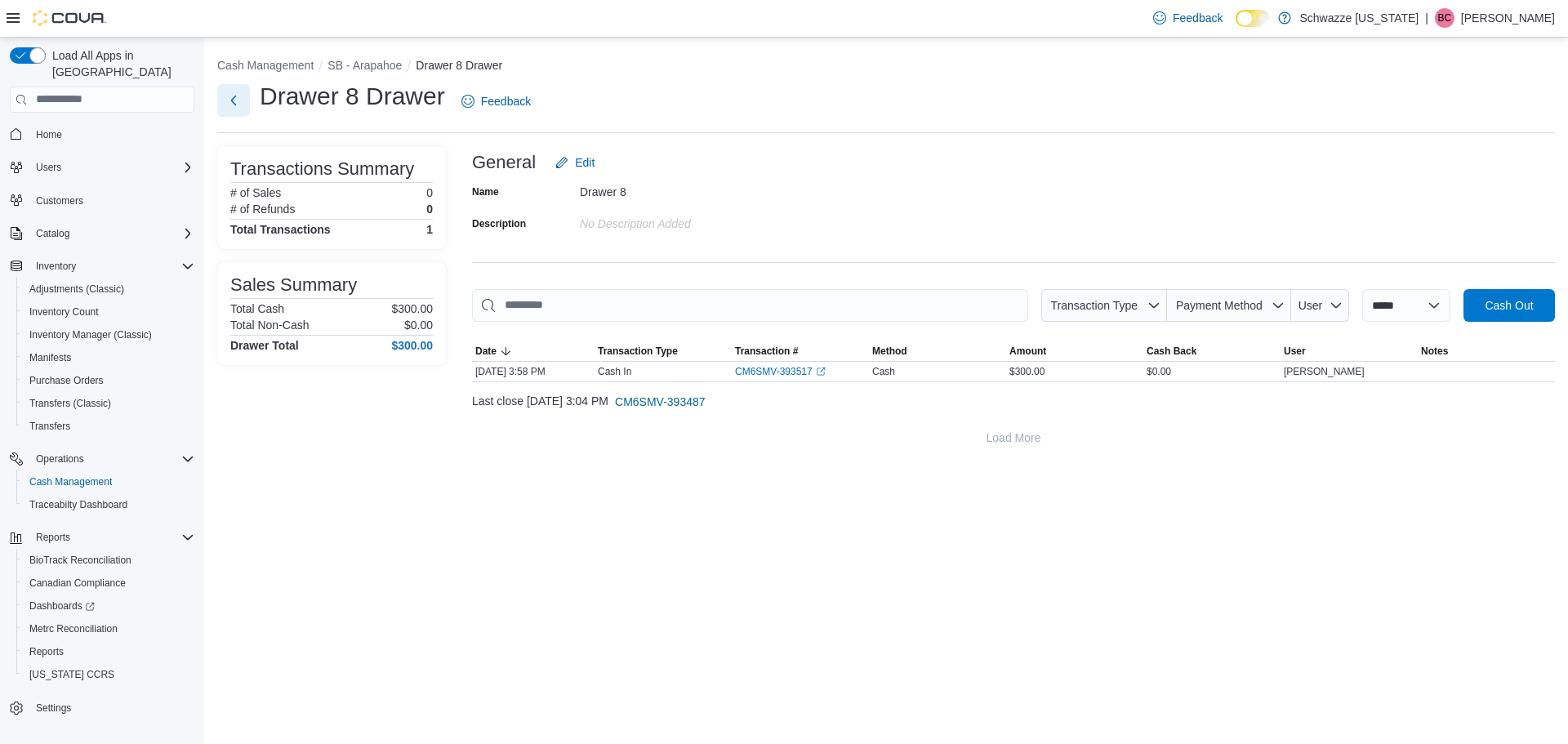
click at [221, 116] on button "Next" at bounding box center [233, 100] width 33 height 33
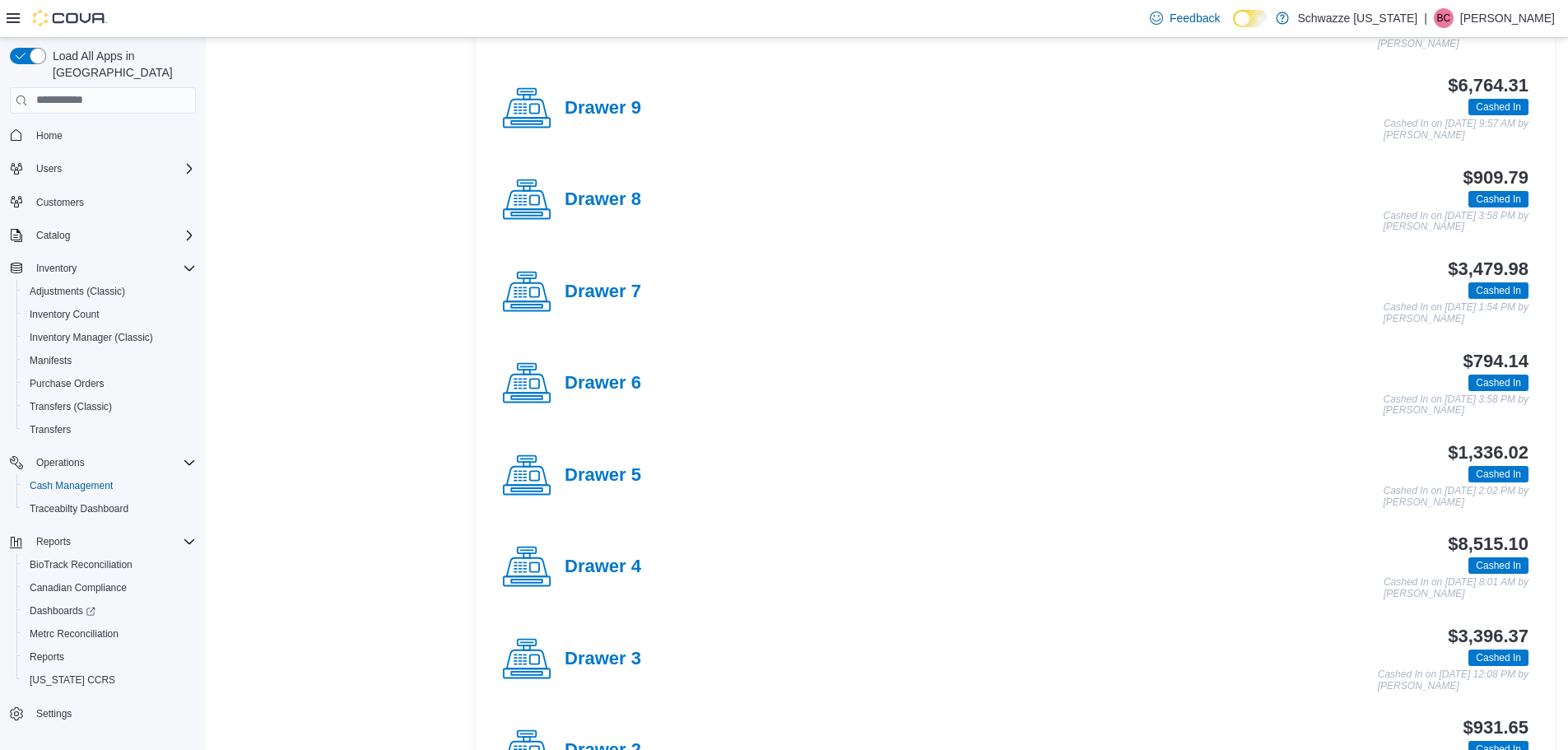
scroll to position [577, 0]
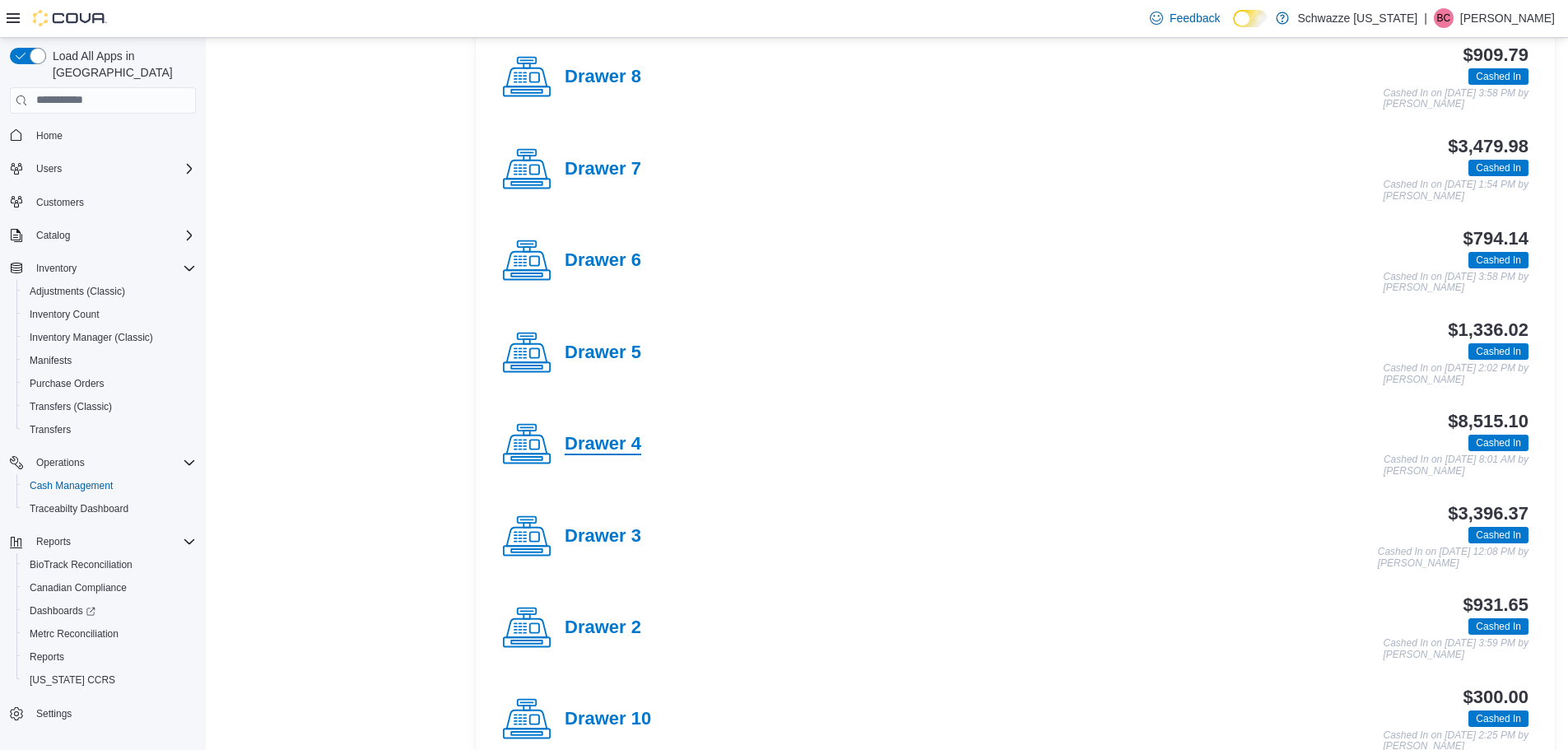
click at [623, 441] on h4 "Drawer 4" at bounding box center [602, 444] width 77 height 21
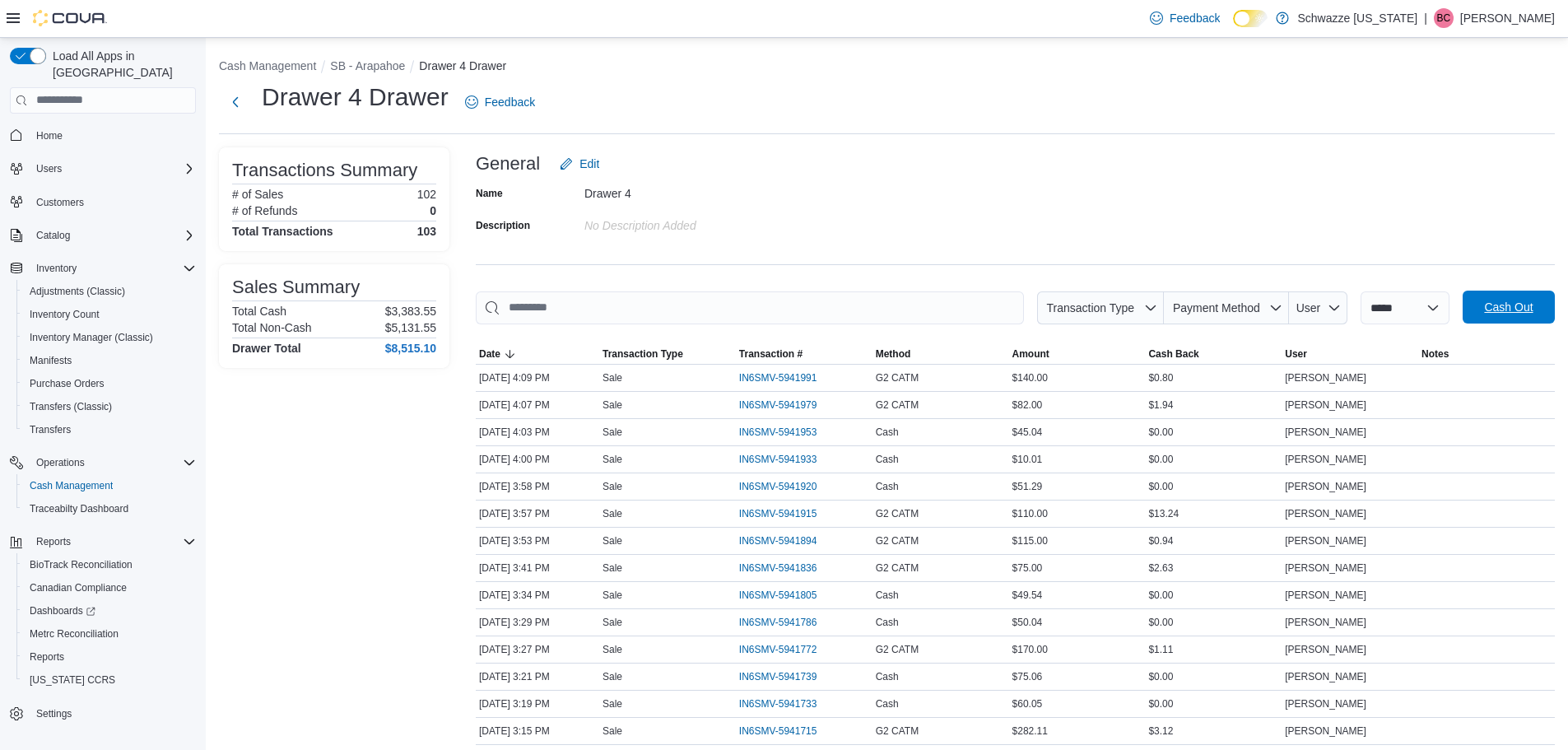
click at [1508, 320] on span "Cash Out" at bounding box center [1508, 307] width 73 height 33
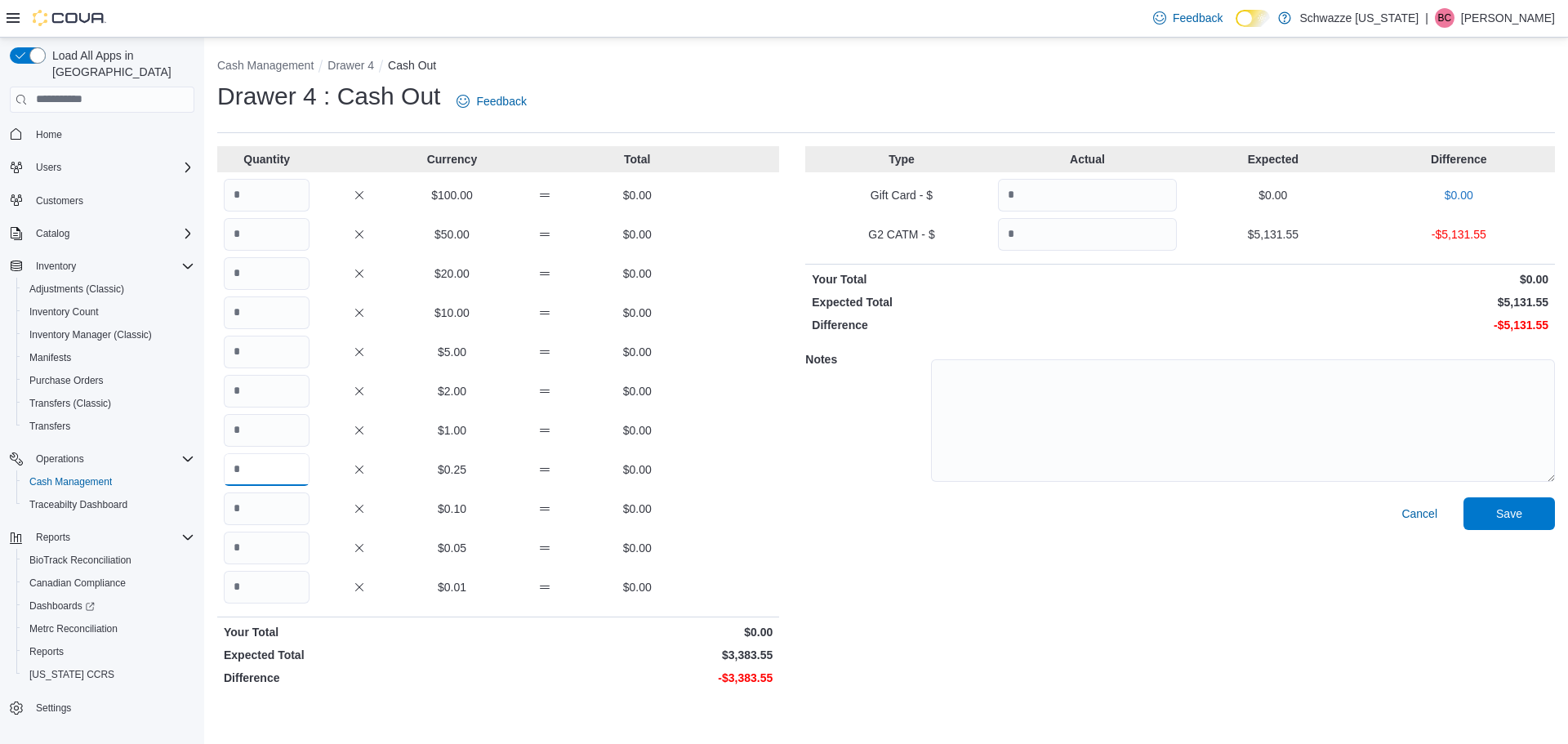
click at [240, 458] on input "Quantity" at bounding box center [266, 469] width 86 height 33
click at [253, 433] on input "Quantity" at bounding box center [266, 430] width 86 height 33
type input "****"
click at [1125, 228] on input "Quantity" at bounding box center [1087, 234] width 179 height 33
type input "*******"
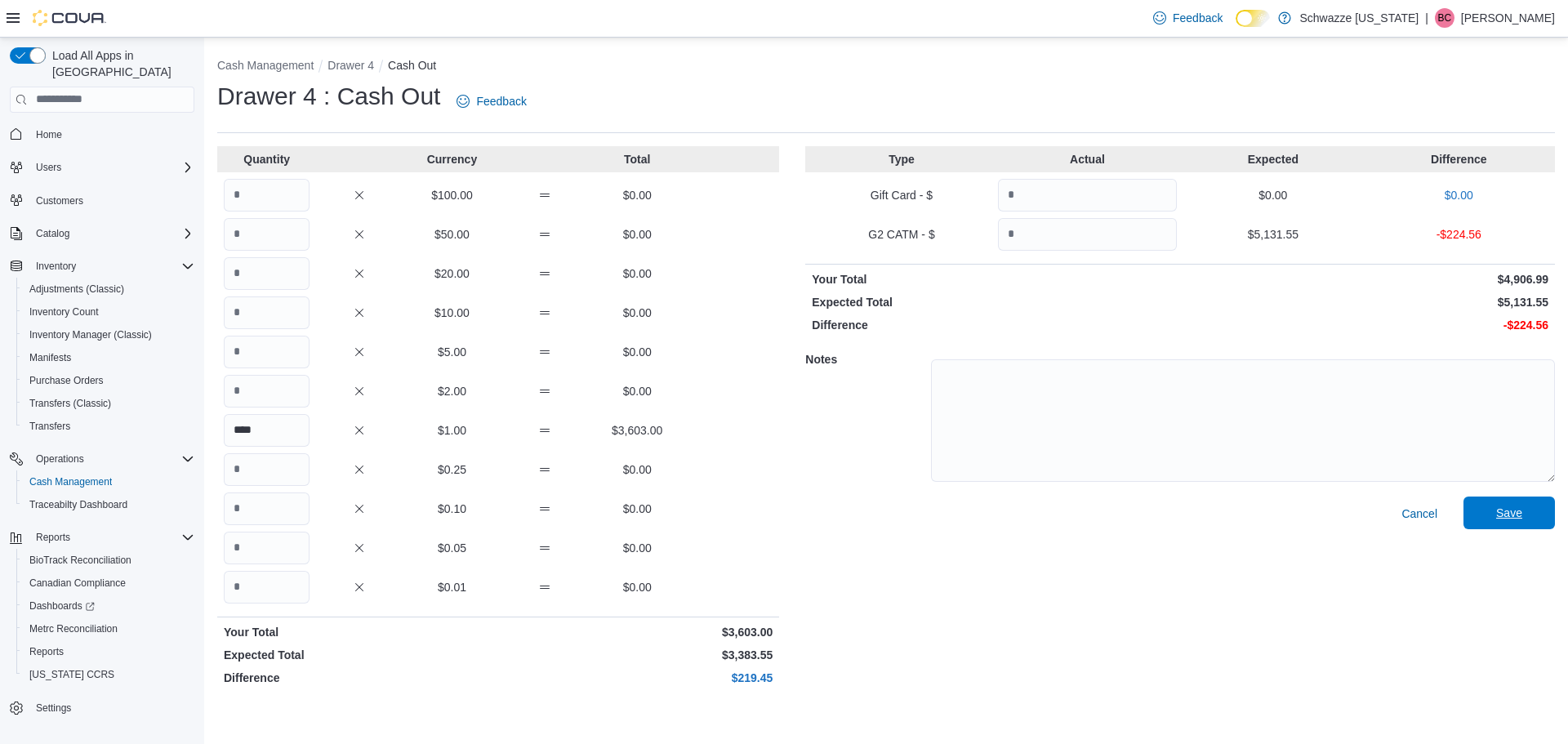
click at [1498, 513] on span "Save" at bounding box center [1509, 513] width 26 height 17
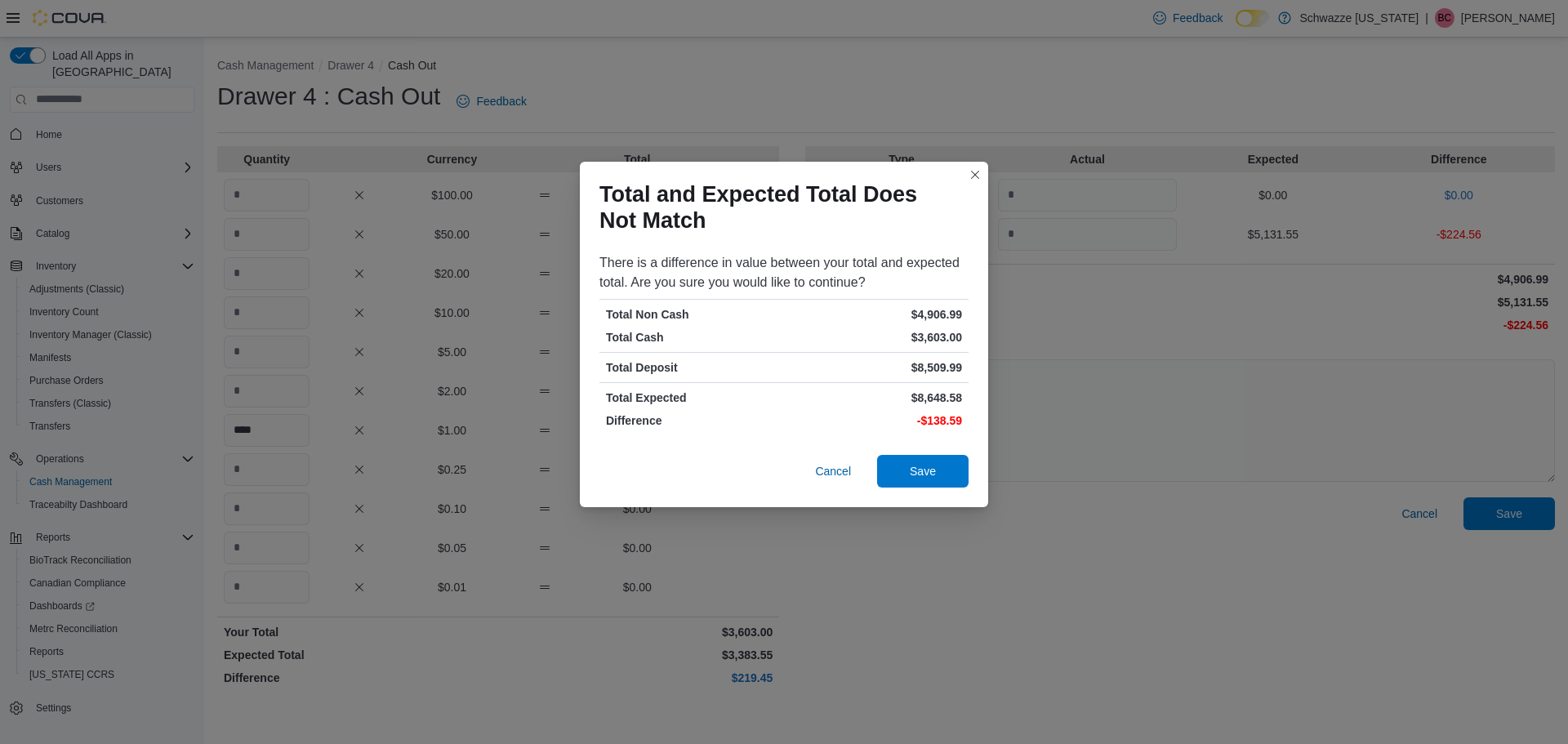
click at [949, 446] on div "Cancel Save" at bounding box center [784, 474] width 408 height 65
click at [940, 473] on span "Save" at bounding box center [923, 470] width 72 height 33
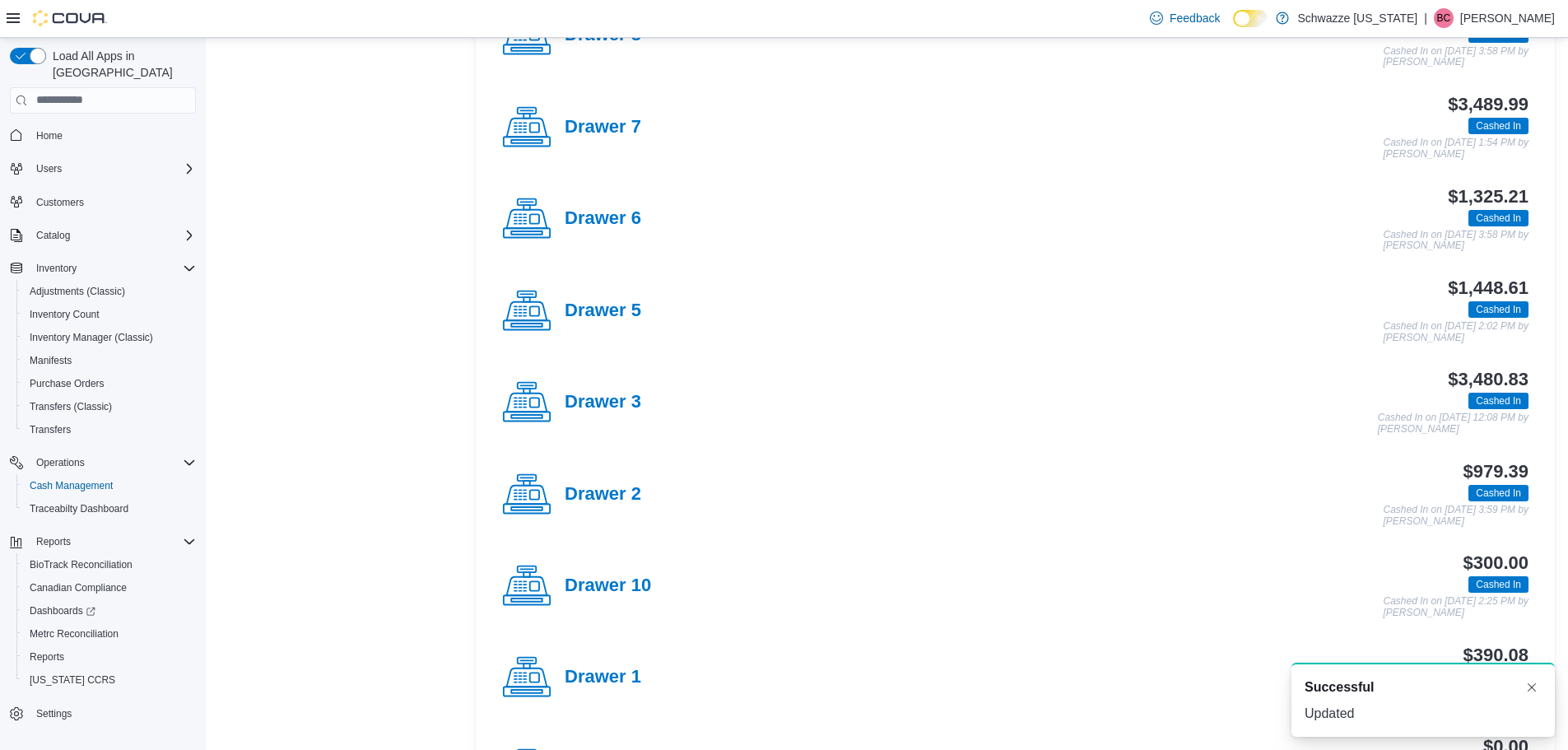
scroll to position [741, 0]
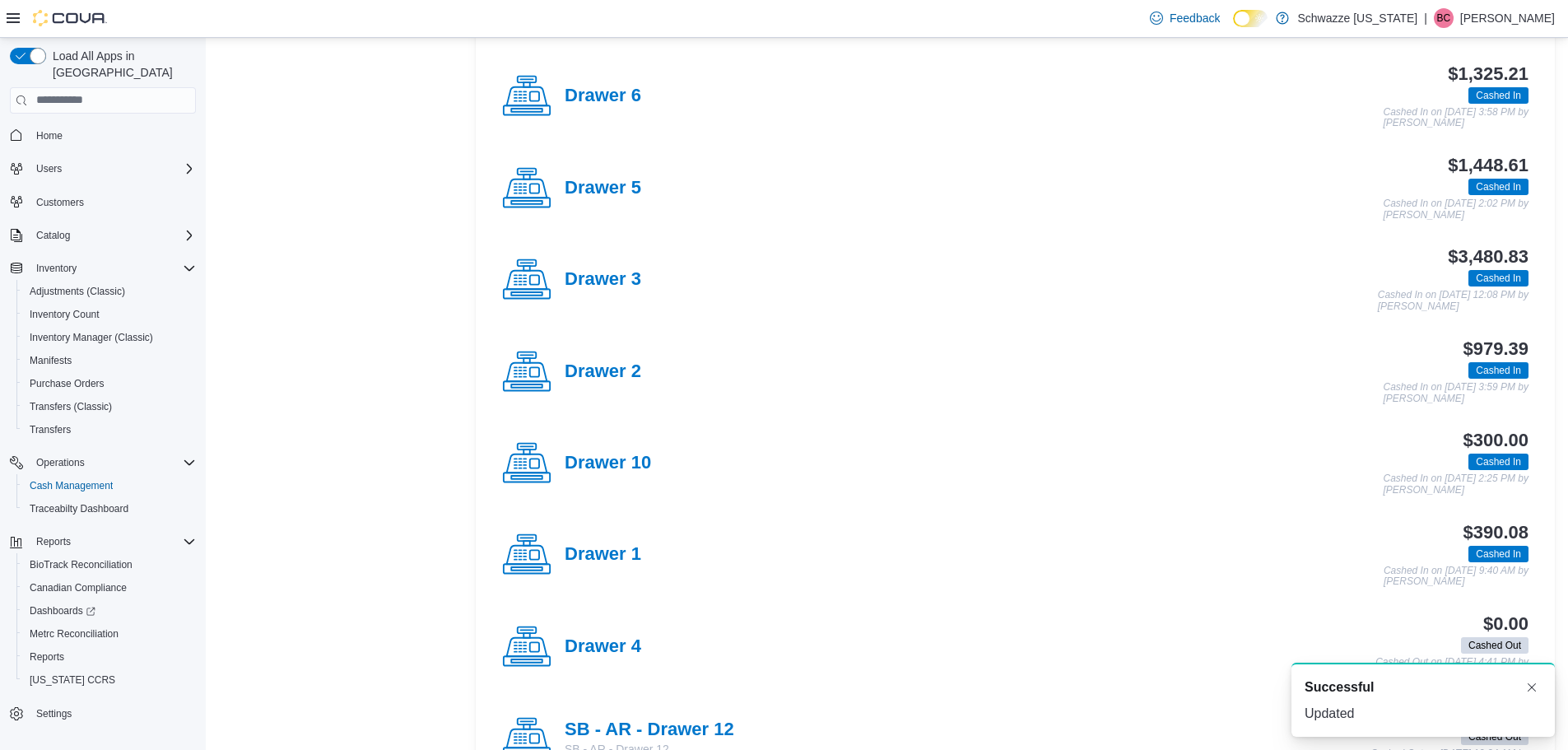
click at [606, 674] on div "Drawer 4 $0.00 Cashed Out Cashed Out on [DATE] 4:41 PM by [PERSON_NAME]" at bounding box center [1014, 646] width 1052 height 92
click at [631, 638] on h4 "Drawer 4" at bounding box center [602, 646] width 77 height 21
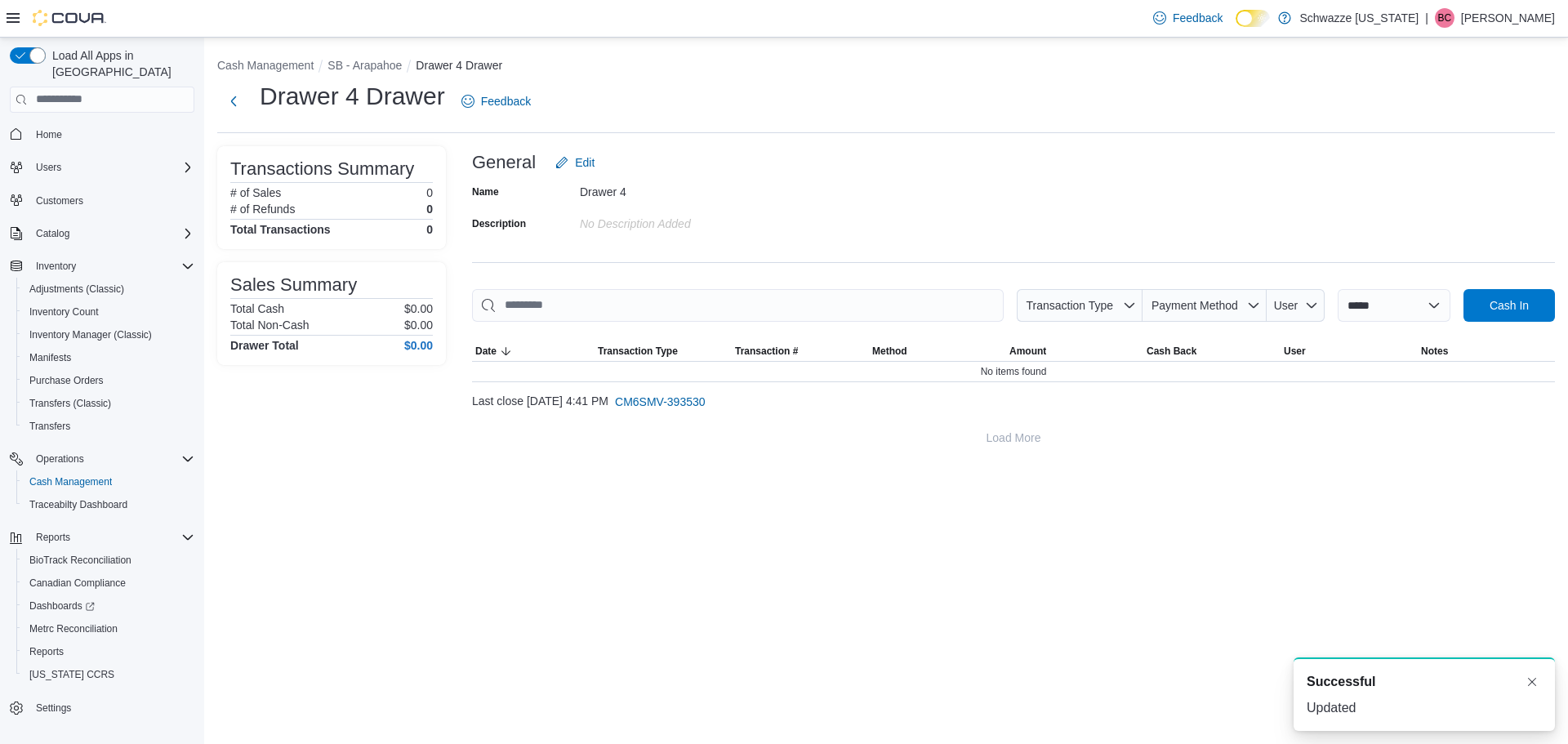
click at [1475, 283] on div "**********" at bounding box center [1014, 300] width 1083 height 308
click at [1481, 289] on div "**********" at bounding box center [1446, 305] width 217 height 33
click at [1510, 296] on span "Cash In" at bounding box center [1510, 304] width 40 height 17
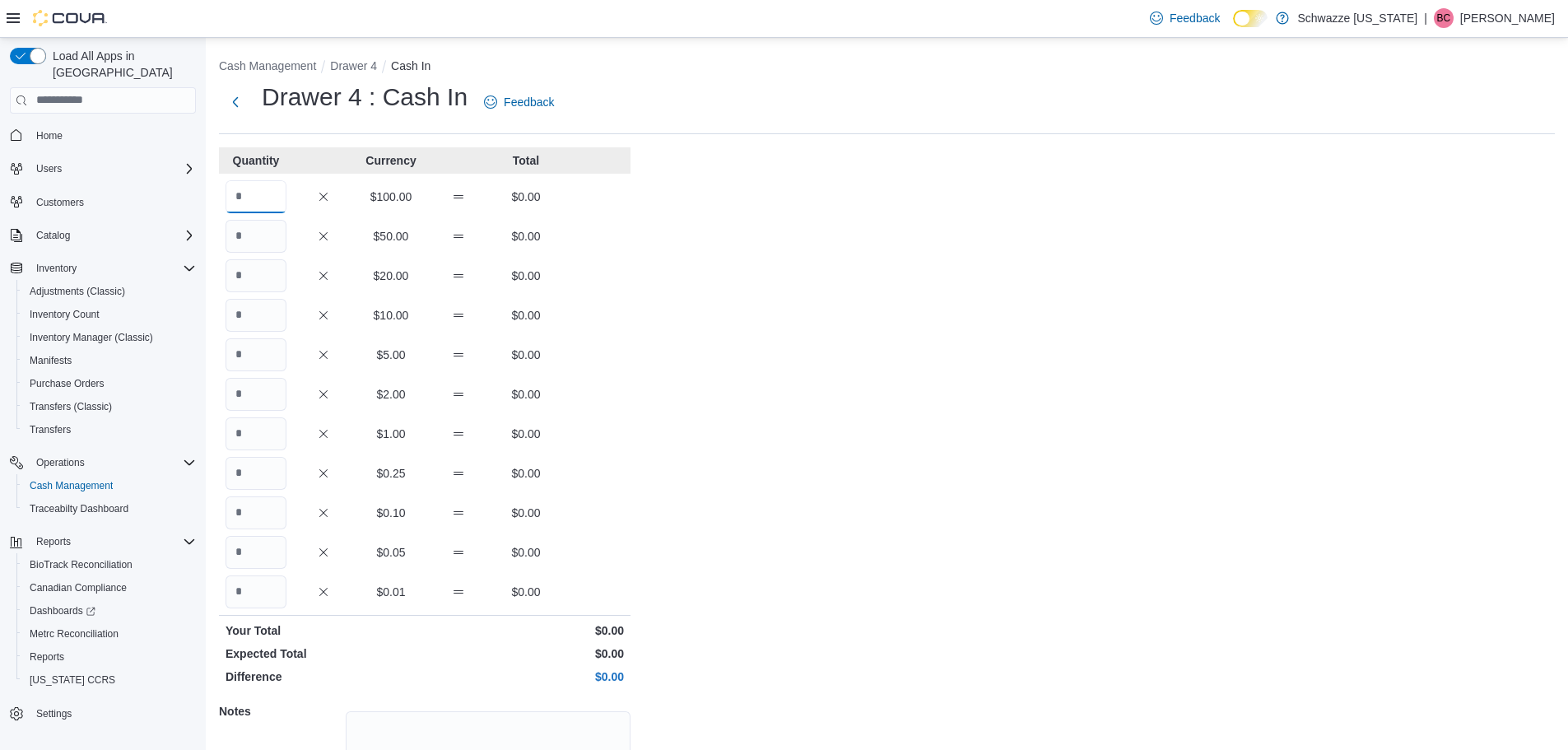
click at [269, 202] on input "Quantity" at bounding box center [255, 196] width 61 height 33
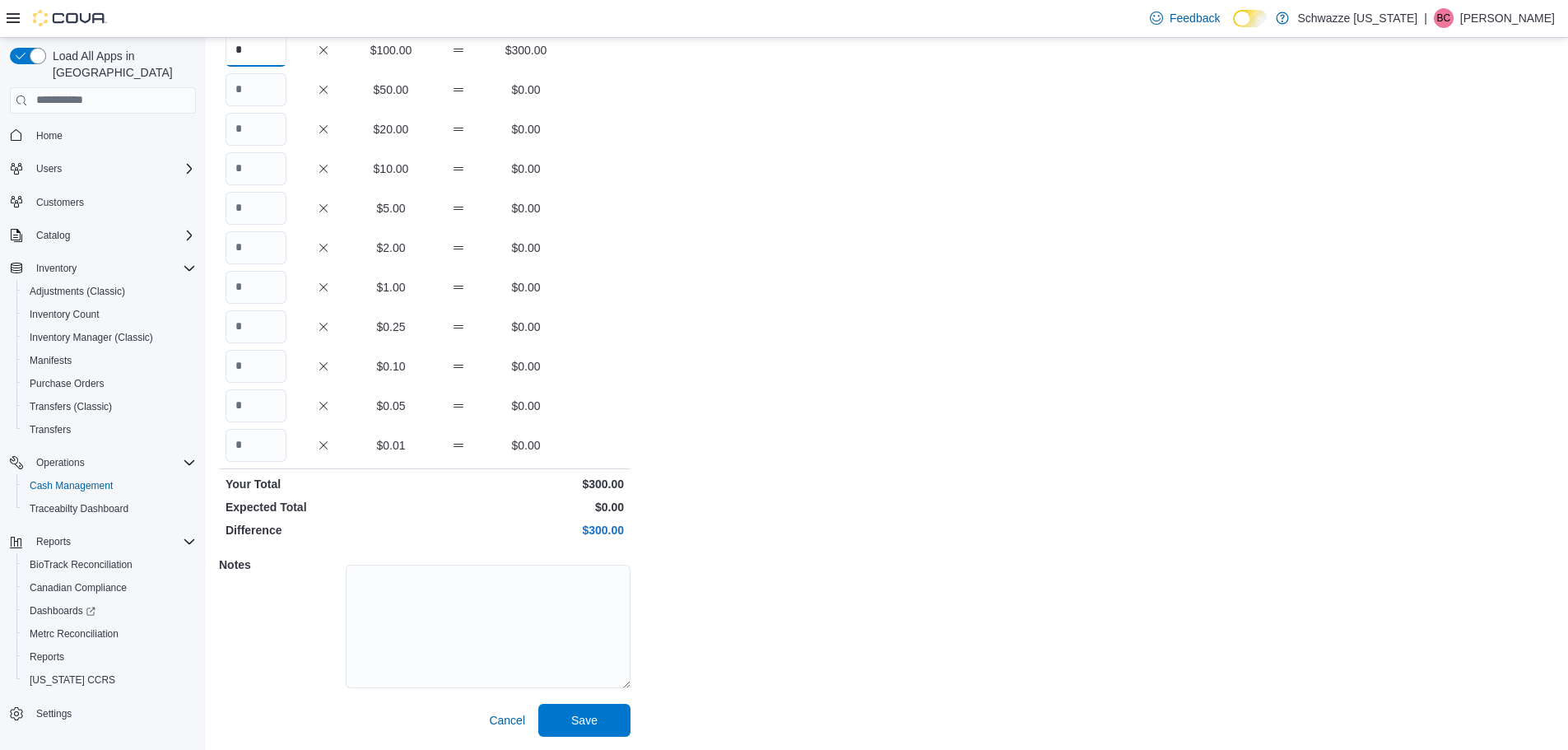
type input "*"
click at [570, 700] on div at bounding box center [488, 625] width 285 height 152
click at [574, 724] on span "Save" at bounding box center [584, 719] width 26 height 17
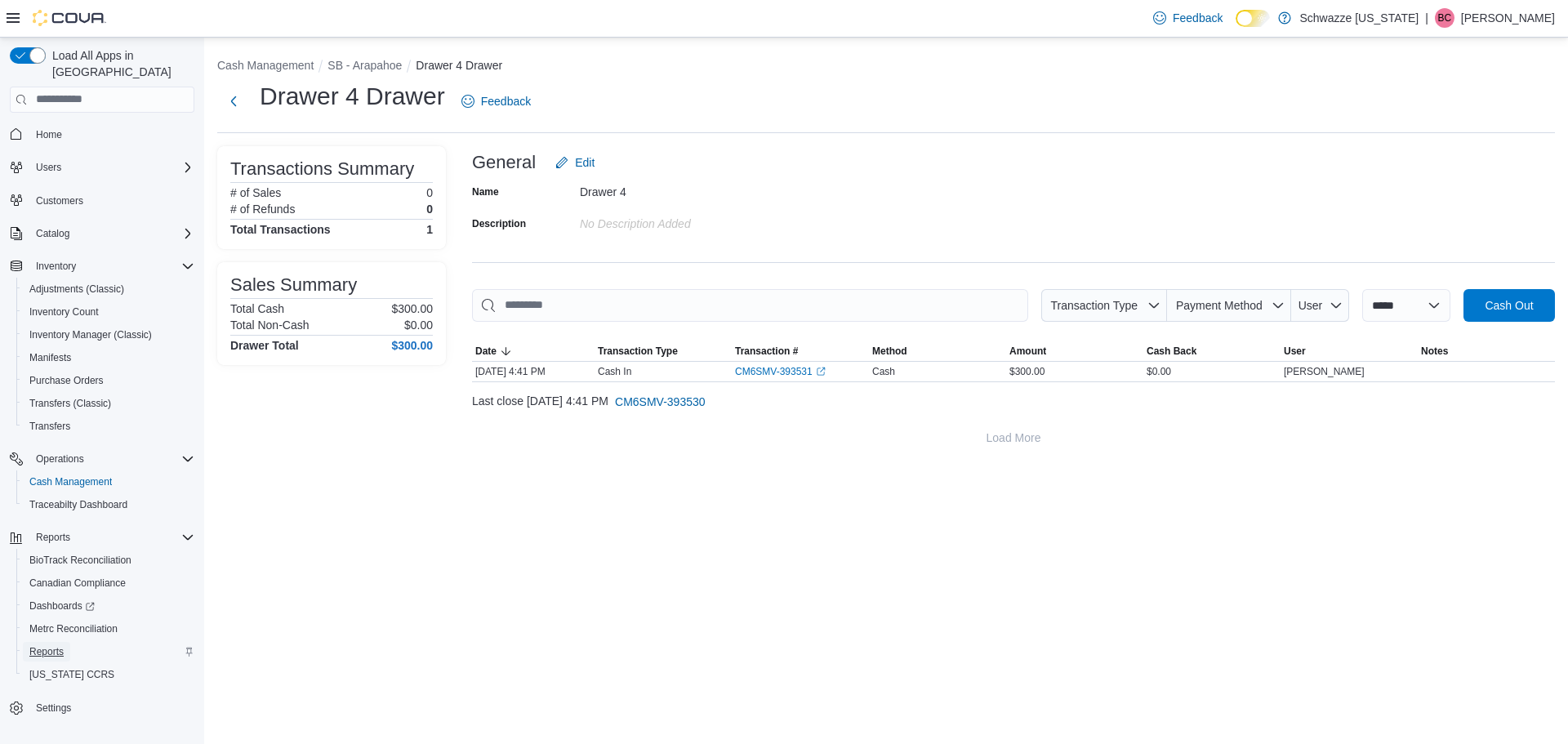
click at [59, 645] on span "Reports" at bounding box center [46, 651] width 35 height 13
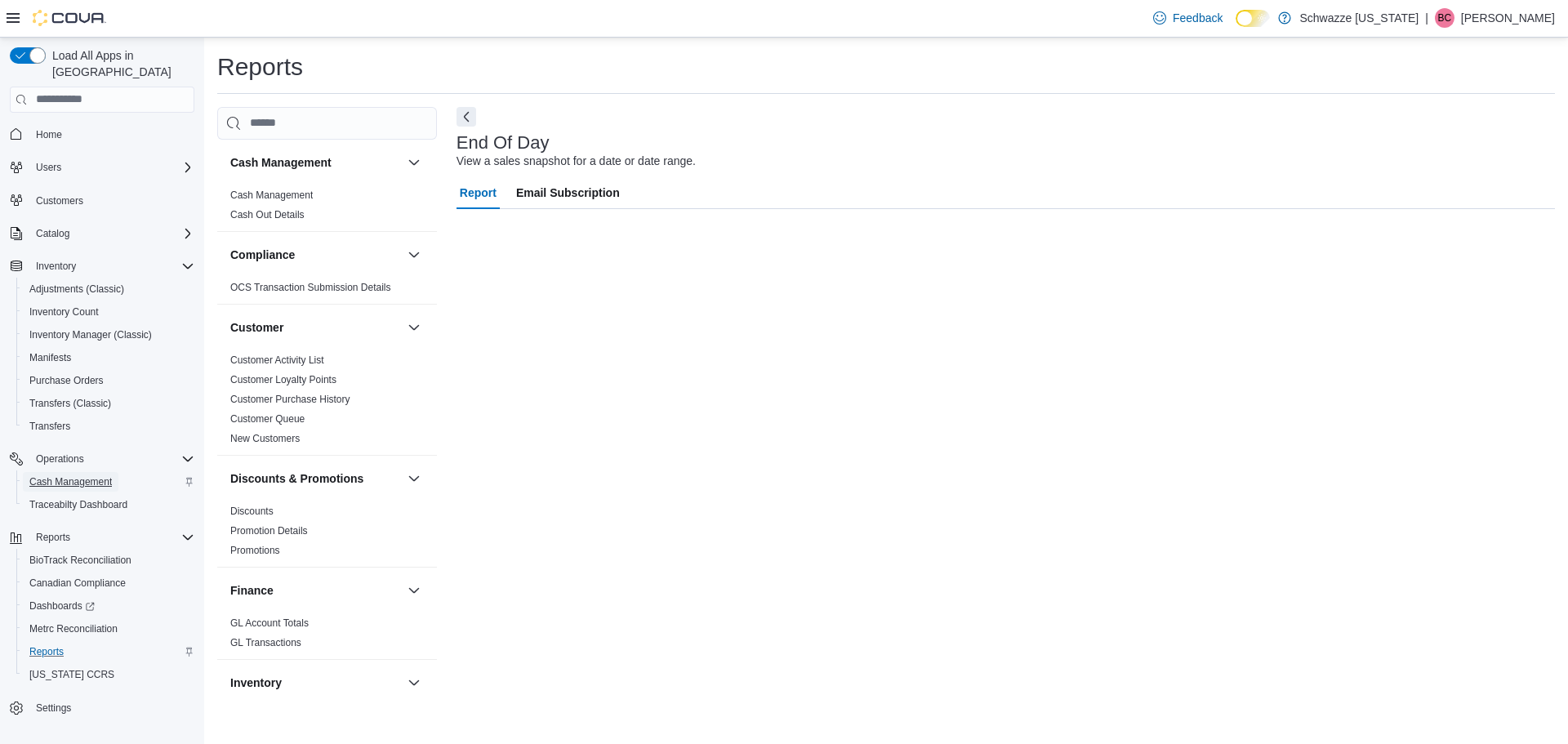
click at [64, 475] on span "Cash Management" at bounding box center [70, 481] width 82 height 13
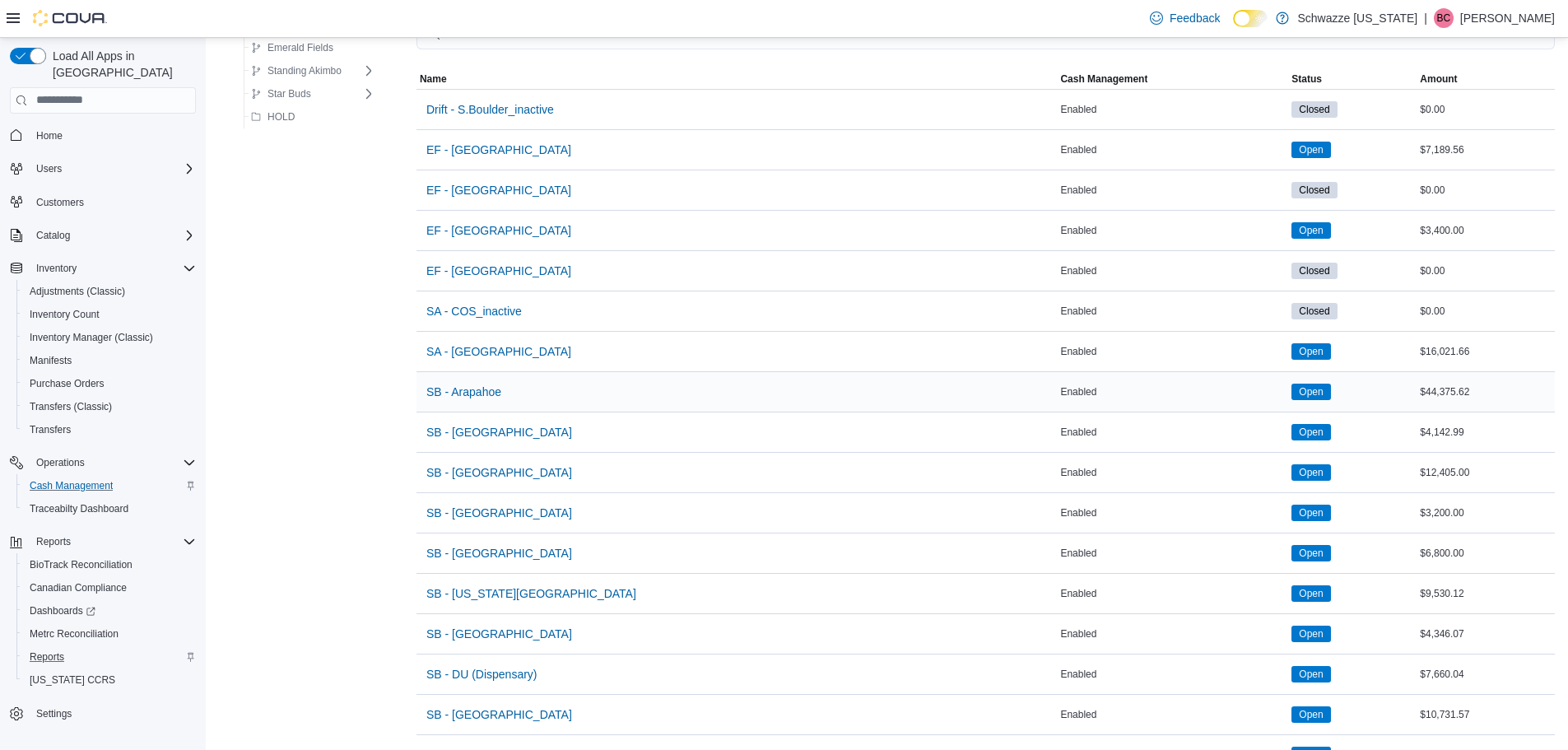
scroll to position [330, 0]
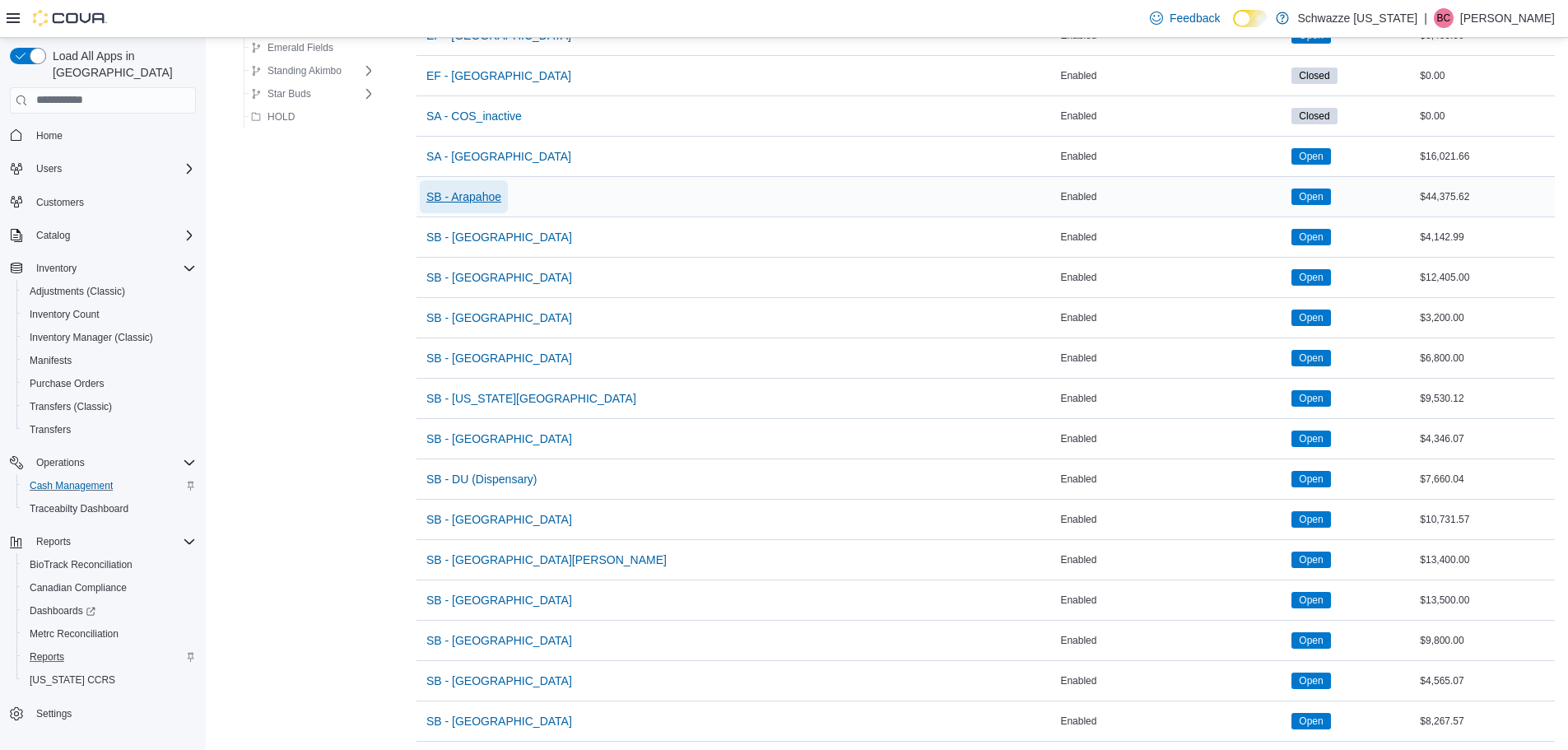
click at [494, 188] on span "SB - Arapahoe" at bounding box center [463, 196] width 75 height 17
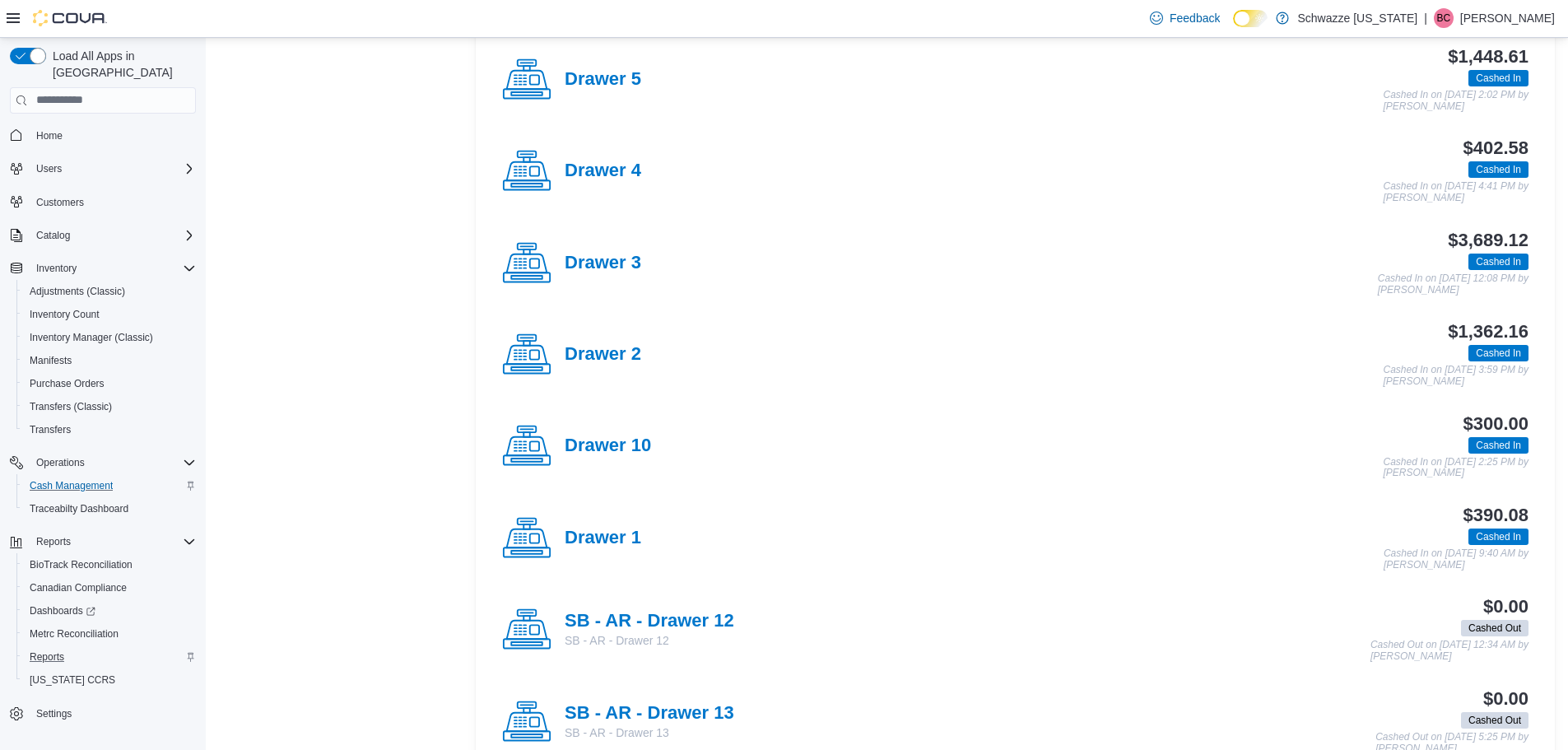
scroll to position [824, 0]
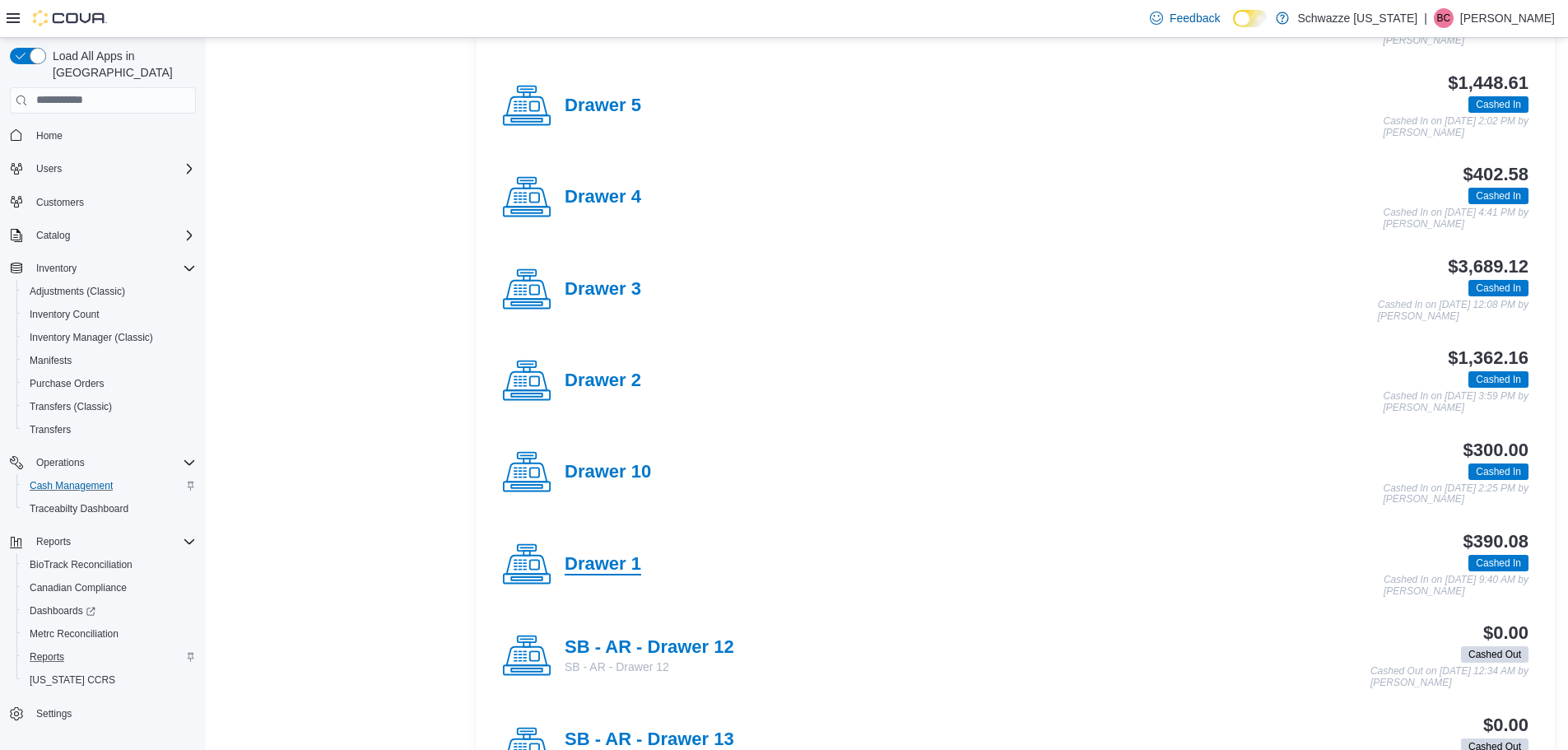
click at [590, 563] on h4 "Drawer 1" at bounding box center [602, 564] width 77 height 21
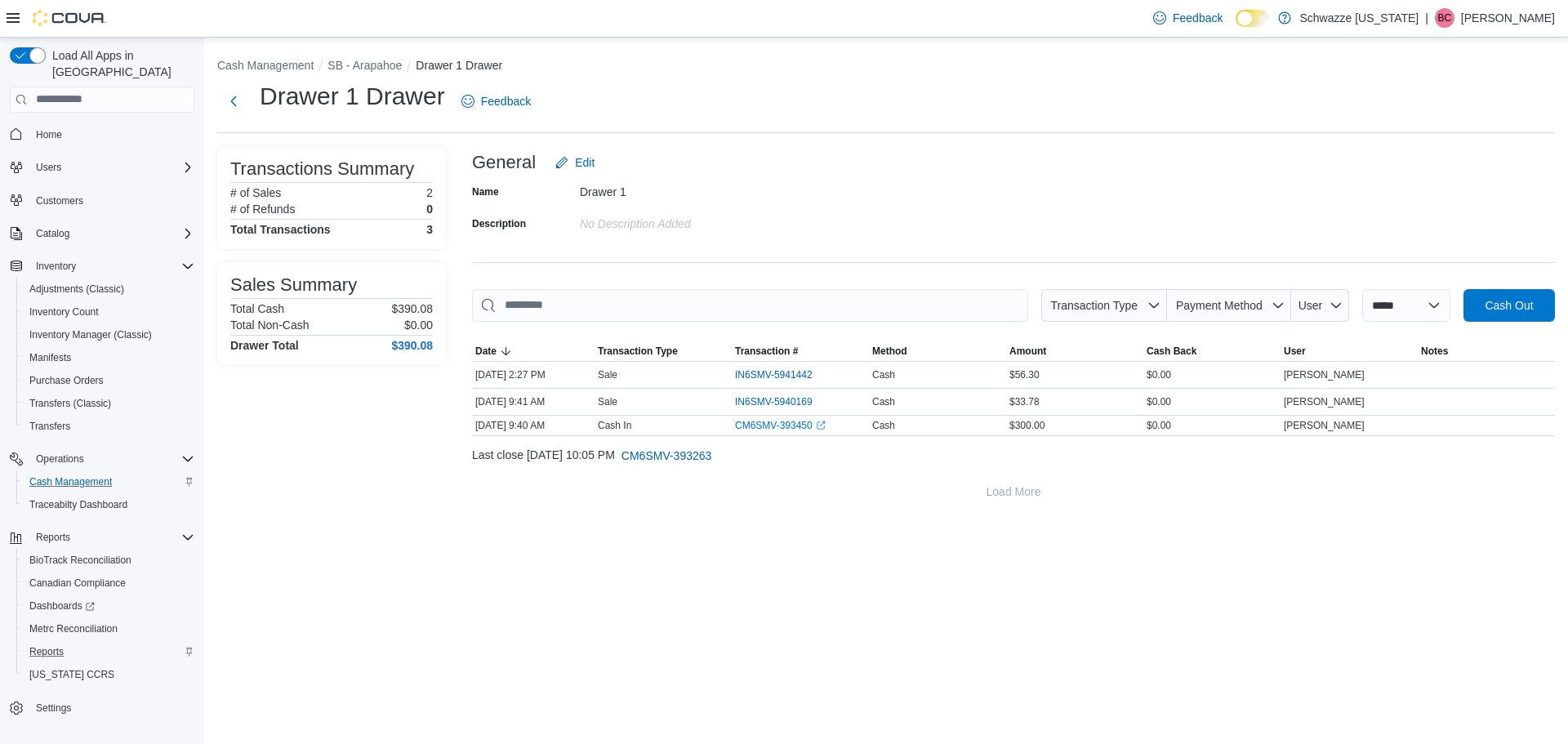
click at [1510, 273] on div "**********" at bounding box center [1014, 327] width 1083 height 362
click at [1515, 293] on span "Cash Out" at bounding box center [1509, 304] width 72 height 33
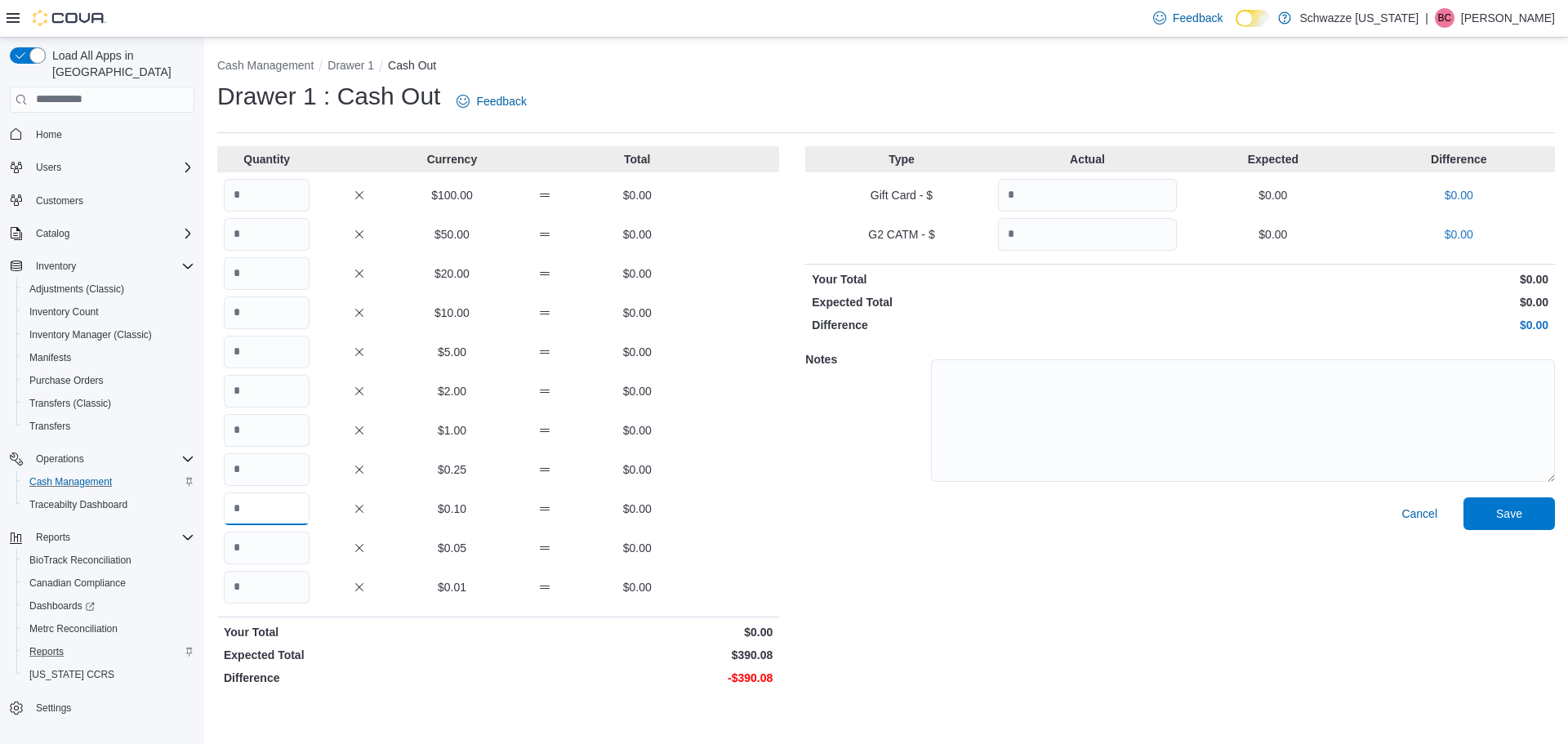
click at [282, 517] on input "Quantity" at bounding box center [266, 508] width 86 height 33
click at [278, 431] on input "Quantity" at bounding box center [266, 430] width 86 height 33
type input "***"
click at [277, 601] on input "Quantity" at bounding box center [266, 587] width 86 height 33
type input "*"
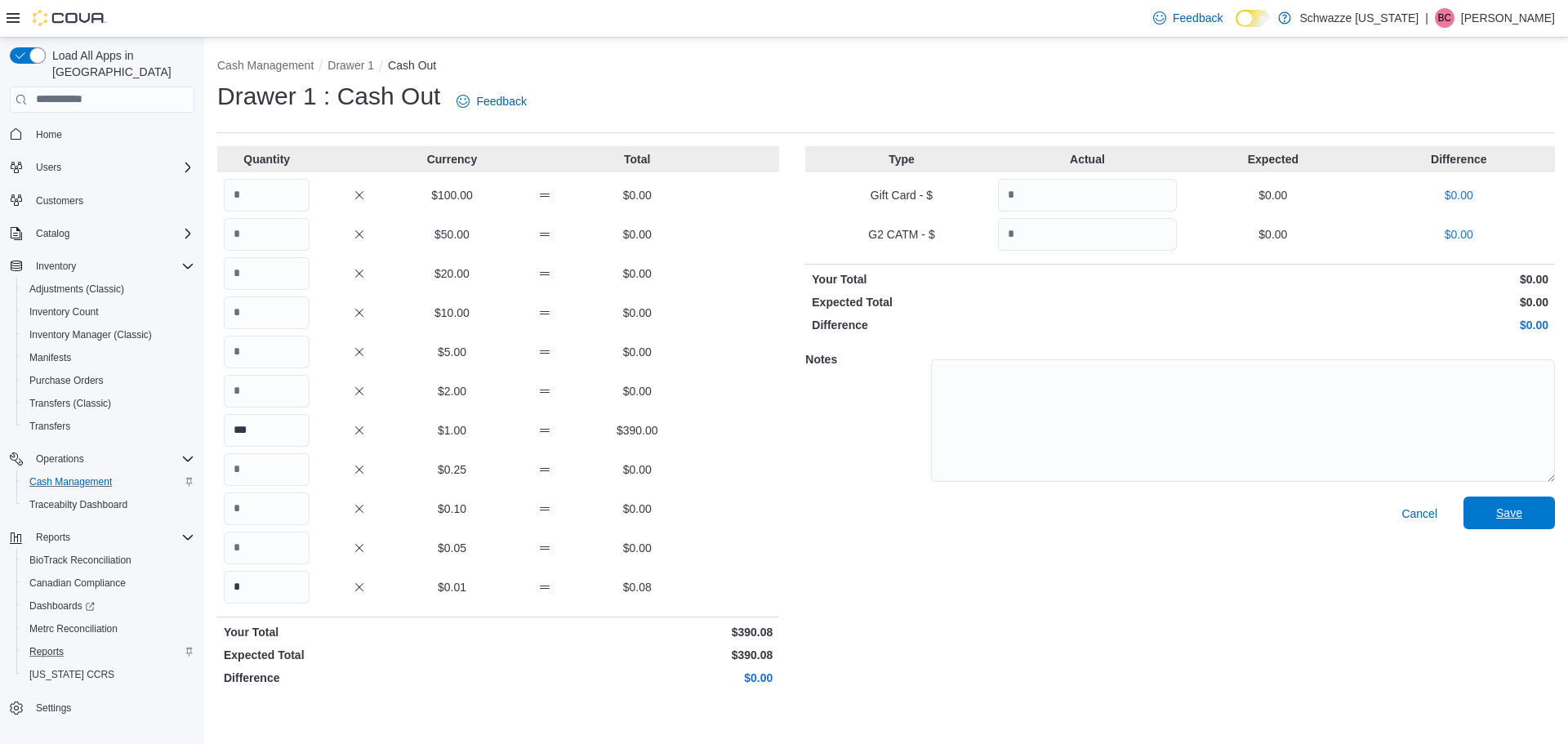
click at [1518, 513] on span "Save" at bounding box center [1509, 513] width 26 height 17
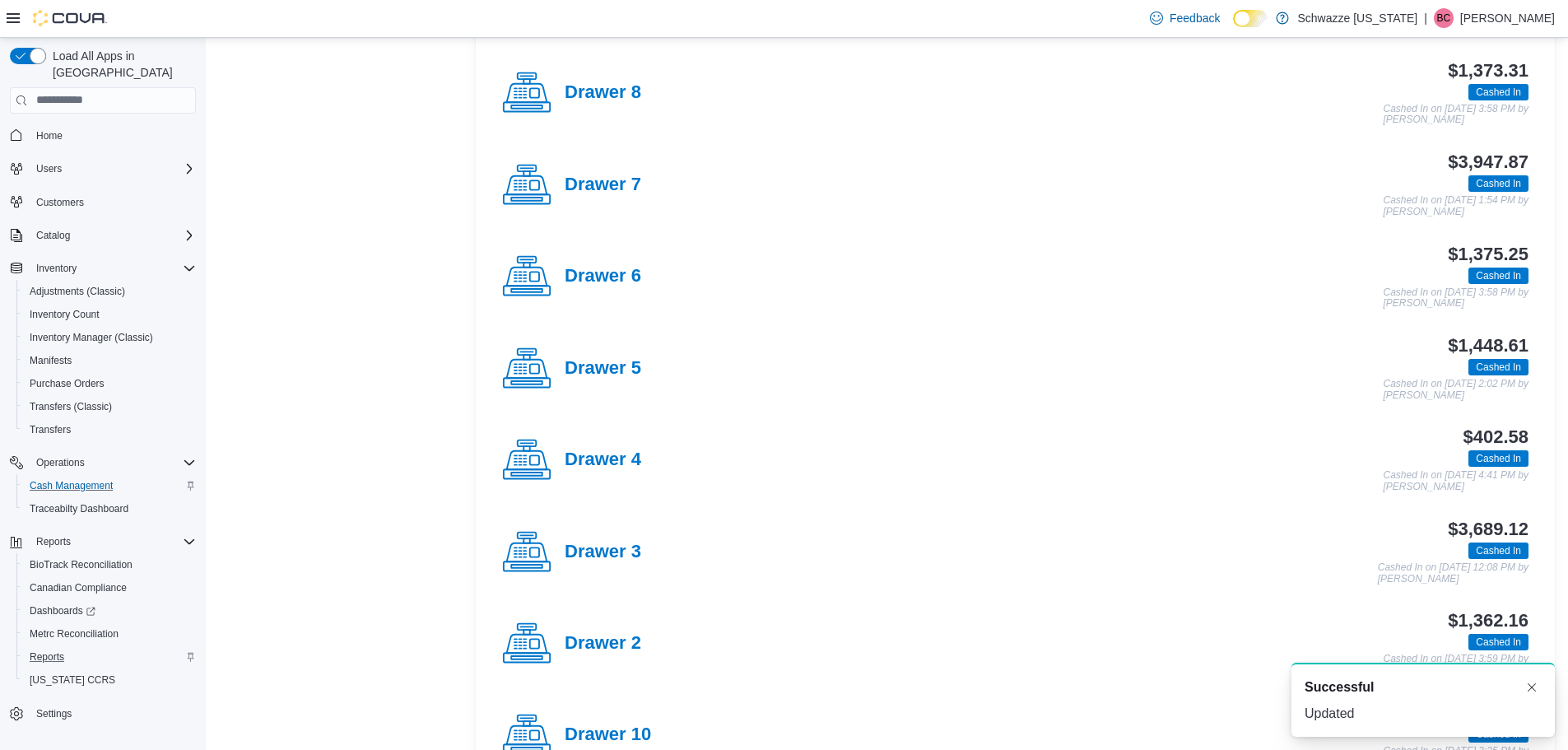
scroll to position [577, 0]
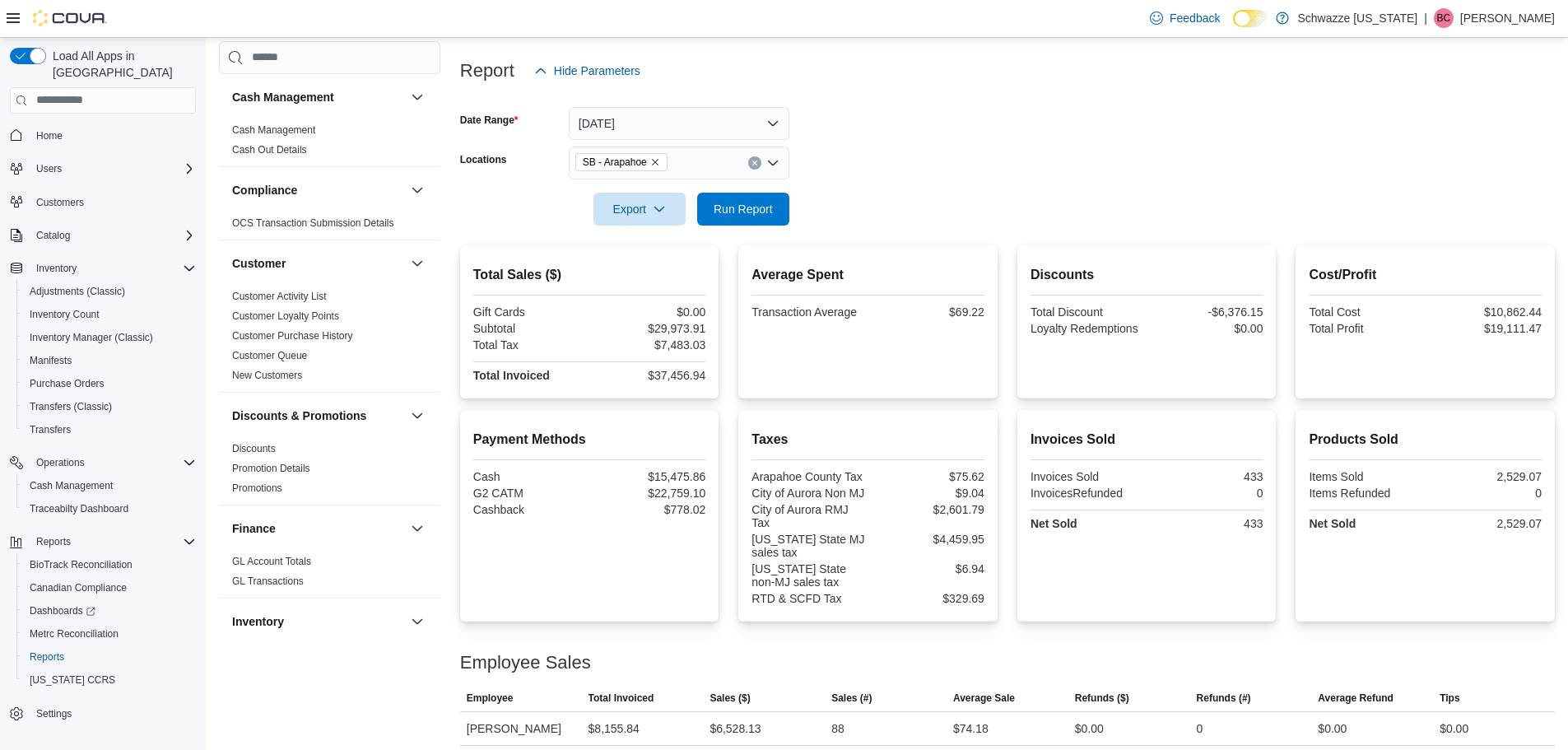
scroll to position [135, 0]
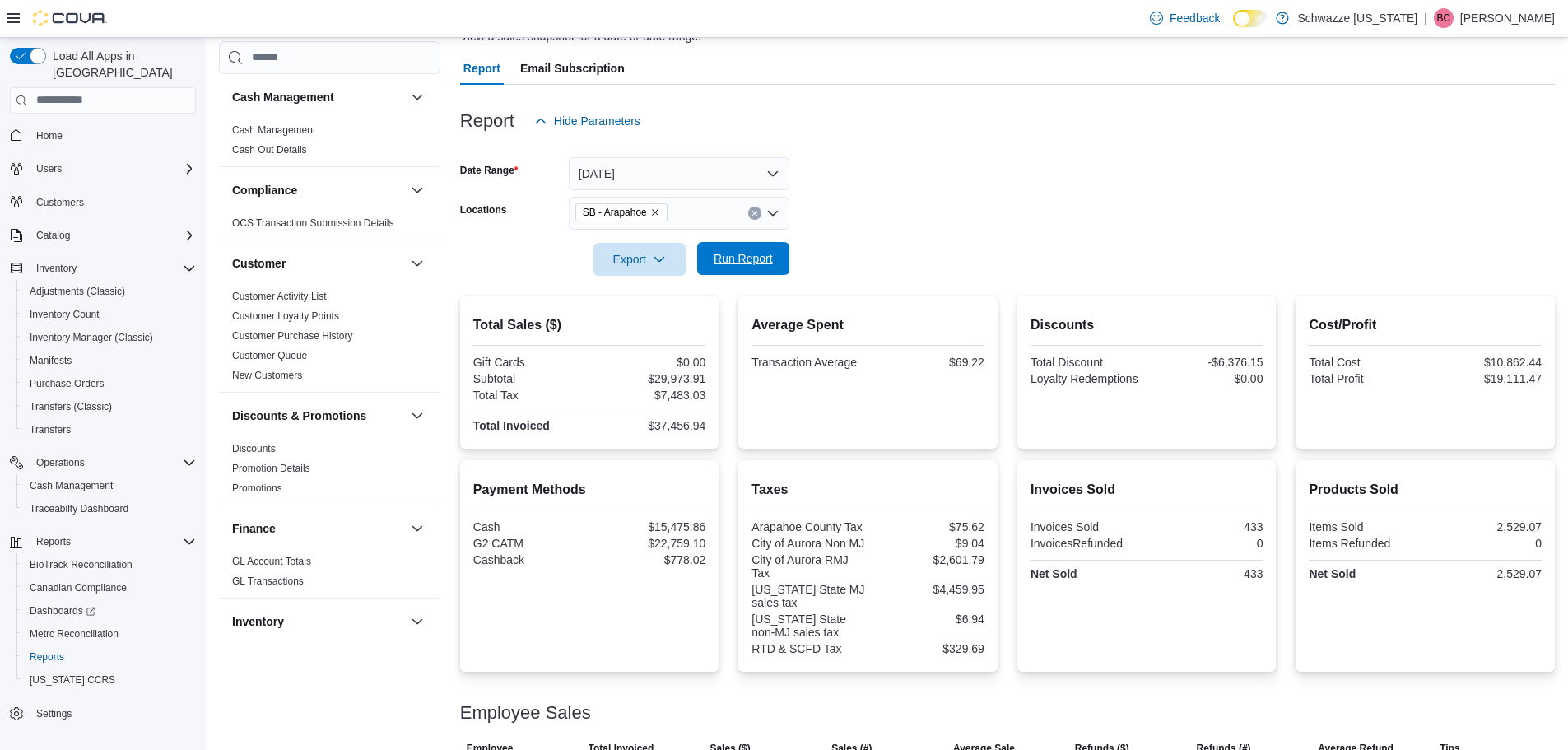
click at [762, 271] on span "Run Report" at bounding box center [743, 258] width 73 height 33
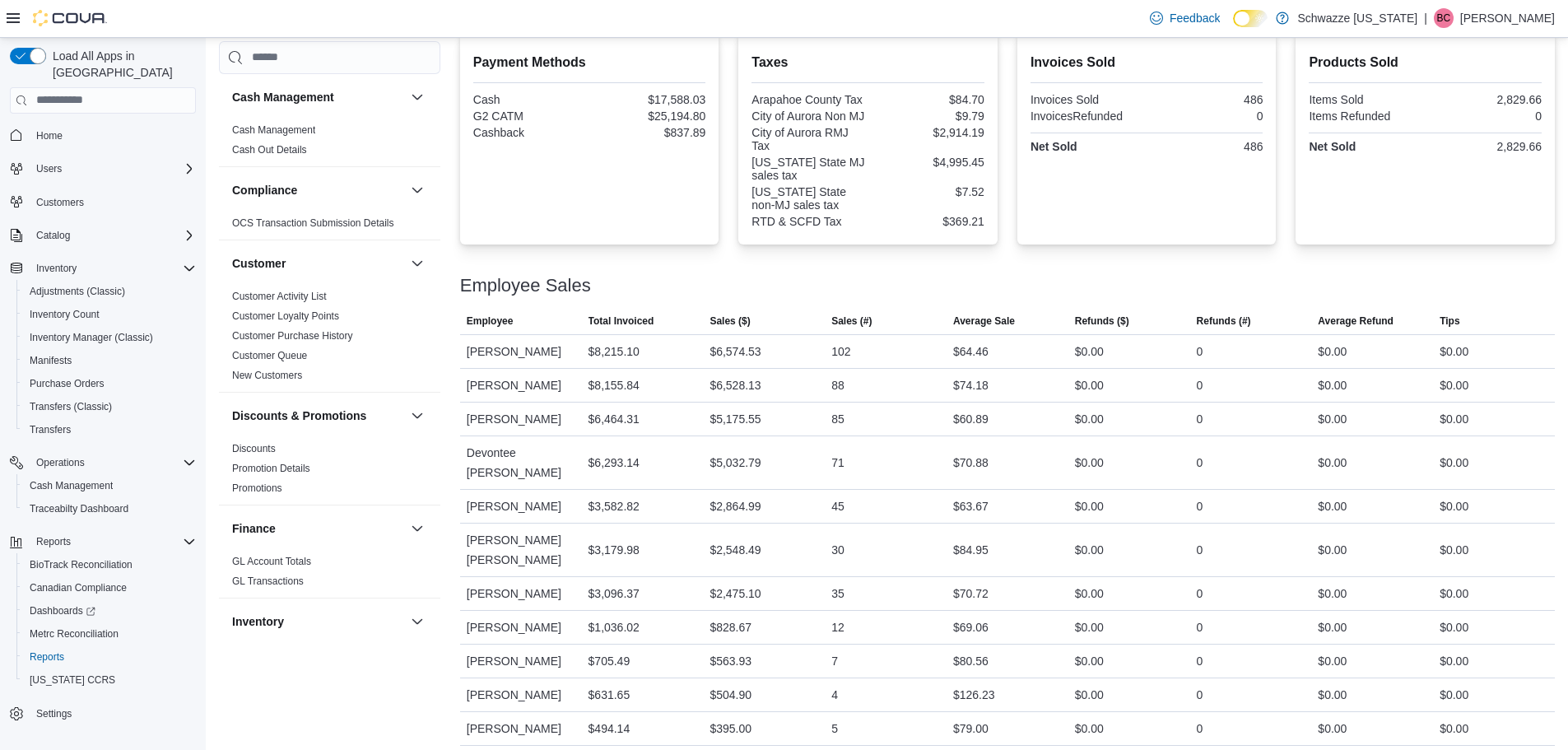
scroll to position [567, 0]
drag, startPoint x: 936, startPoint y: 345, endPoint x: 1014, endPoint y: 338, distance: 78.3
click at [1014, 338] on tr "Employee Kayla Schilffarth Total Invoiced $8,215.10 Sales ($) $6,574.53 Sales (…" at bounding box center [1007, 348] width 1094 height 34
drag, startPoint x: 814, startPoint y: 358, endPoint x: 888, endPoint y: 342, distance: 75.7
click at [888, 342] on tr "Employee Kayla Schilffarth Total Invoiced $8,215.10 Sales ($) $6,574.53 Sales (…" at bounding box center [1007, 348] width 1094 height 34
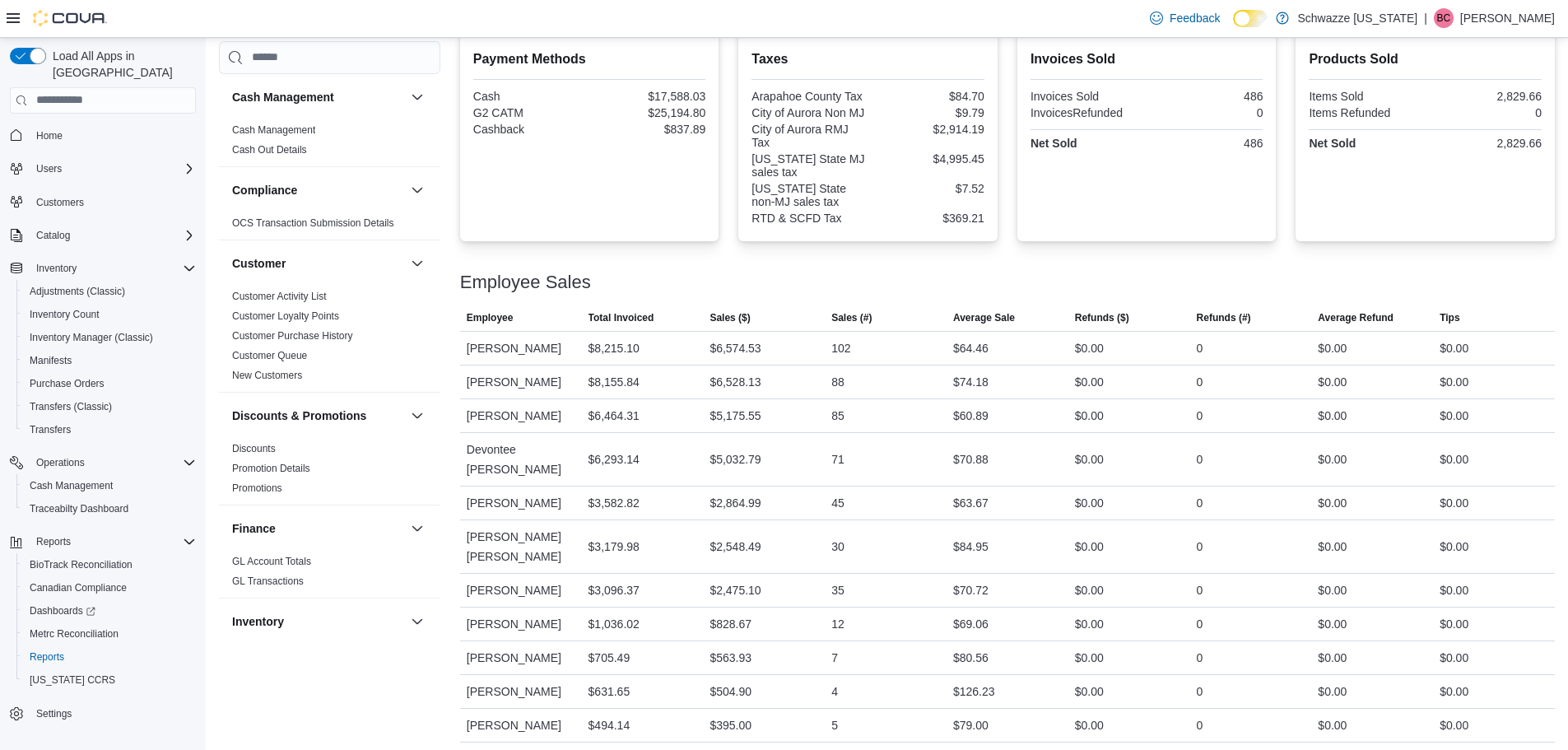
click at [909, 267] on div at bounding box center [1007, 263] width 1094 height 20
